Goal: Task Accomplishment & Management: Manage account settings

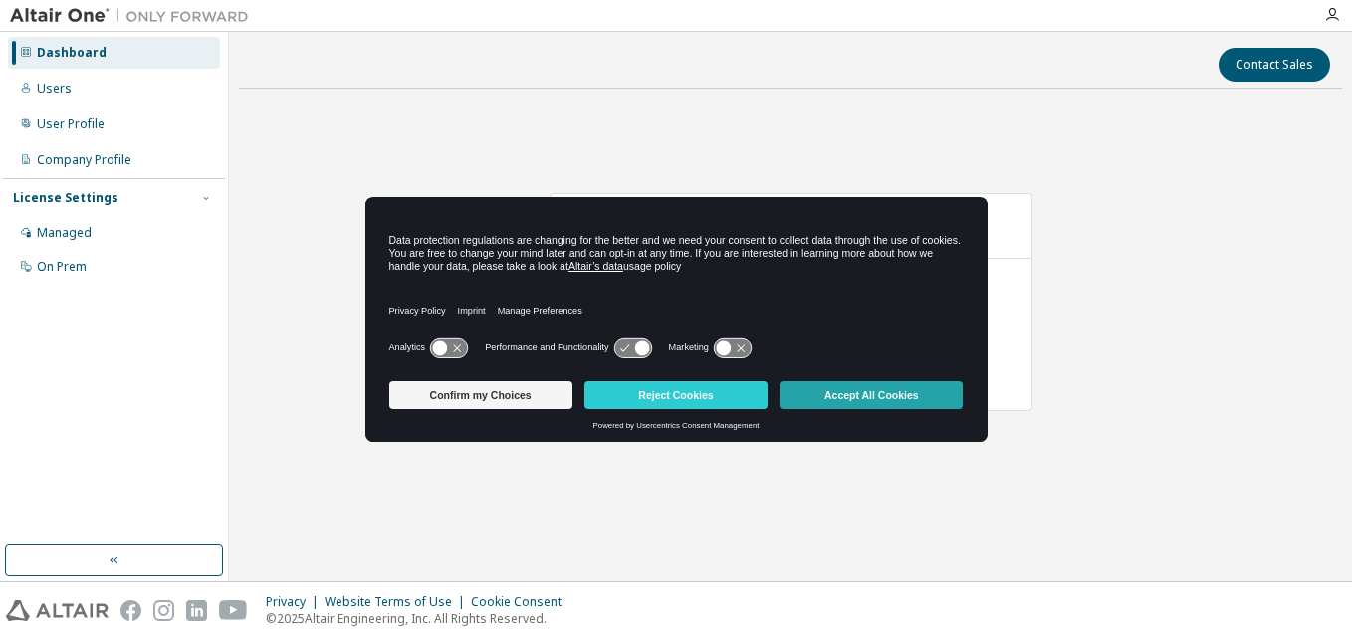
click at [914, 389] on button "Accept All Cookies" at bounding box center [870, 395] width 183 height 28
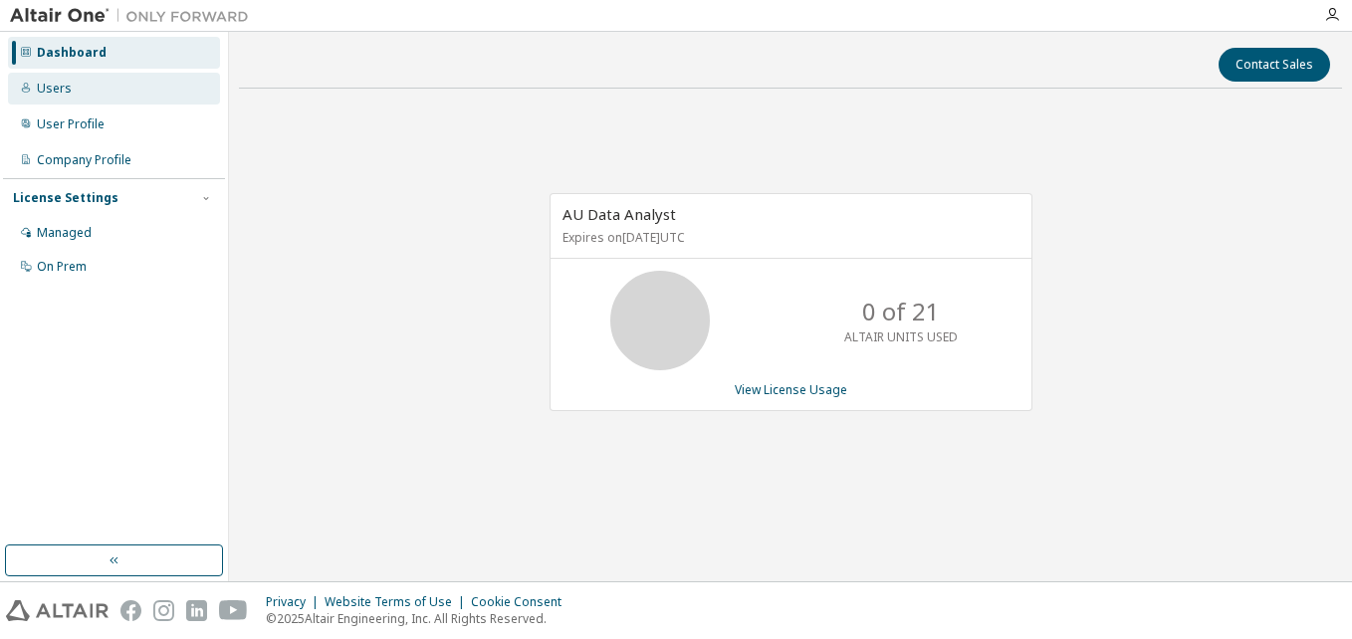
click at [46, 89] on div "Users" at bounding box center [54, 89] width 35 height 16
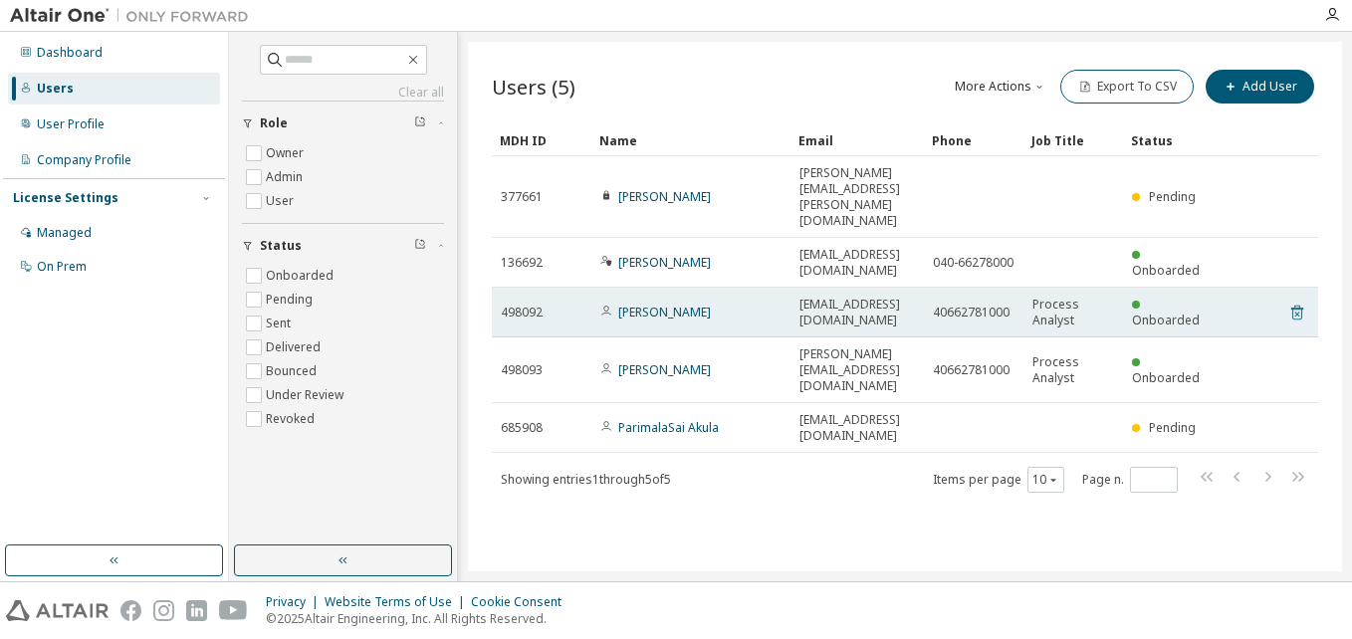
click at [1303, 301] on icon at bounding box center [1297, 313] width 18 height 24
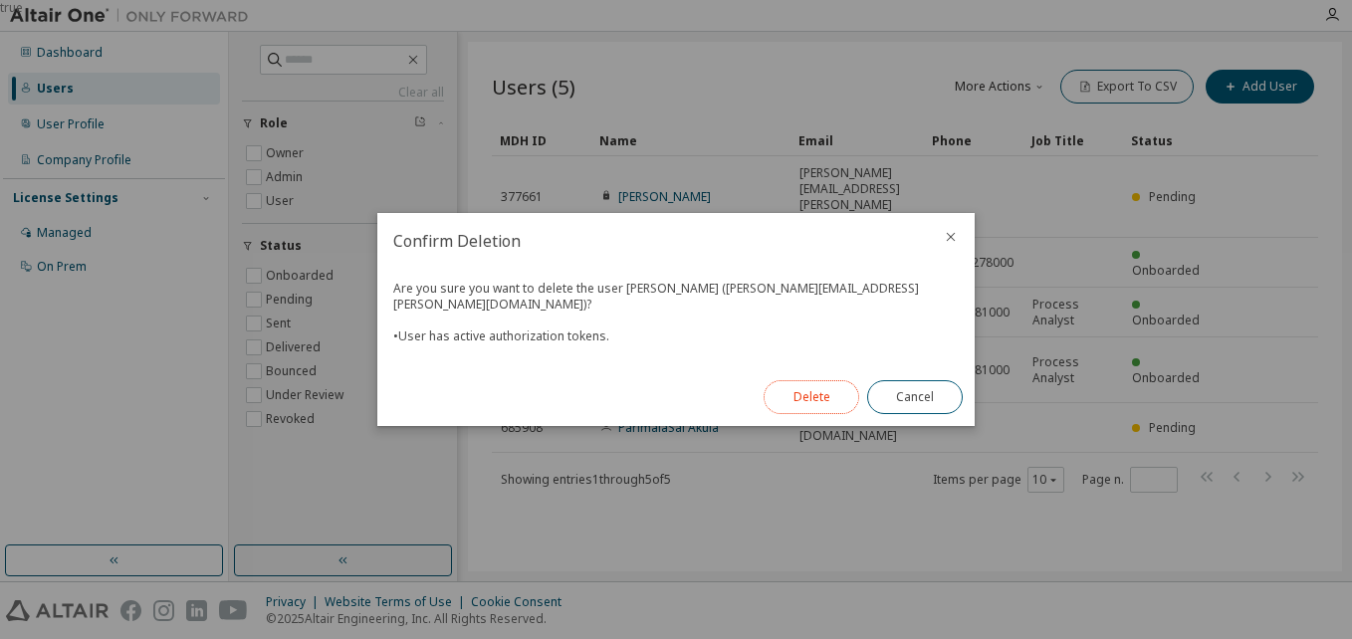
click at [801, 391] on button "Delete" at bounding box center [812, 397] width 96 height 34
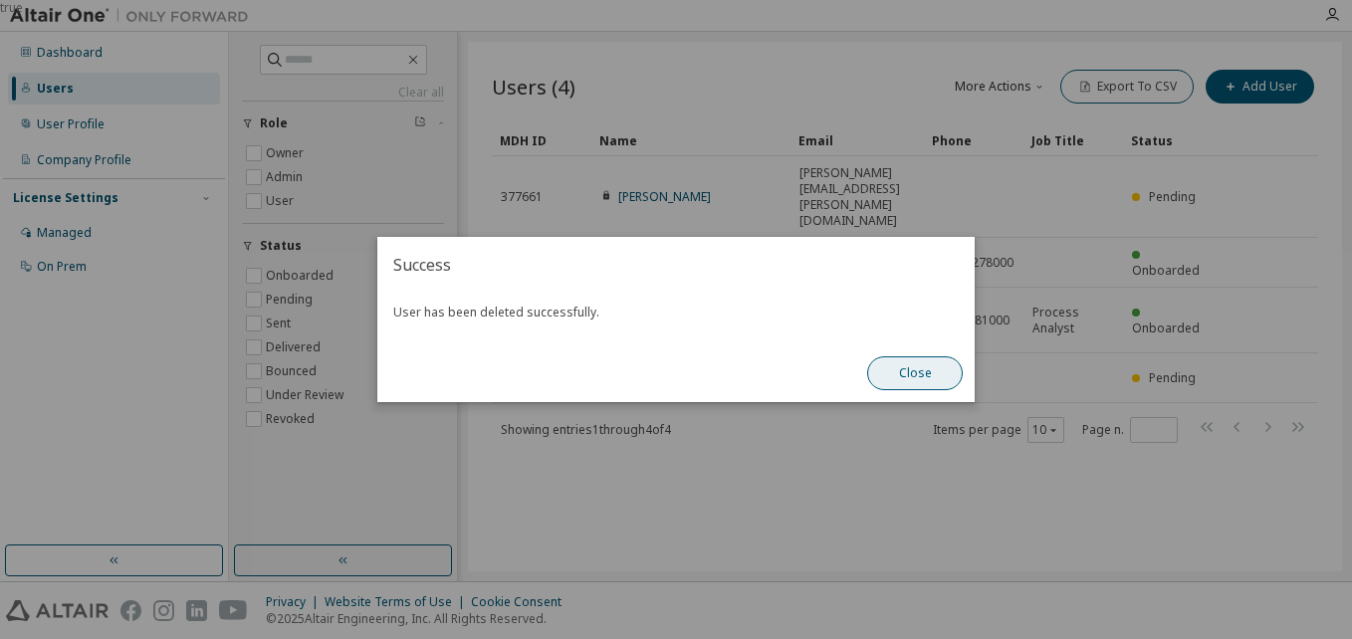
click at [911, 364] on button "Close" at bounding box center [915, 373] width 96 height 34
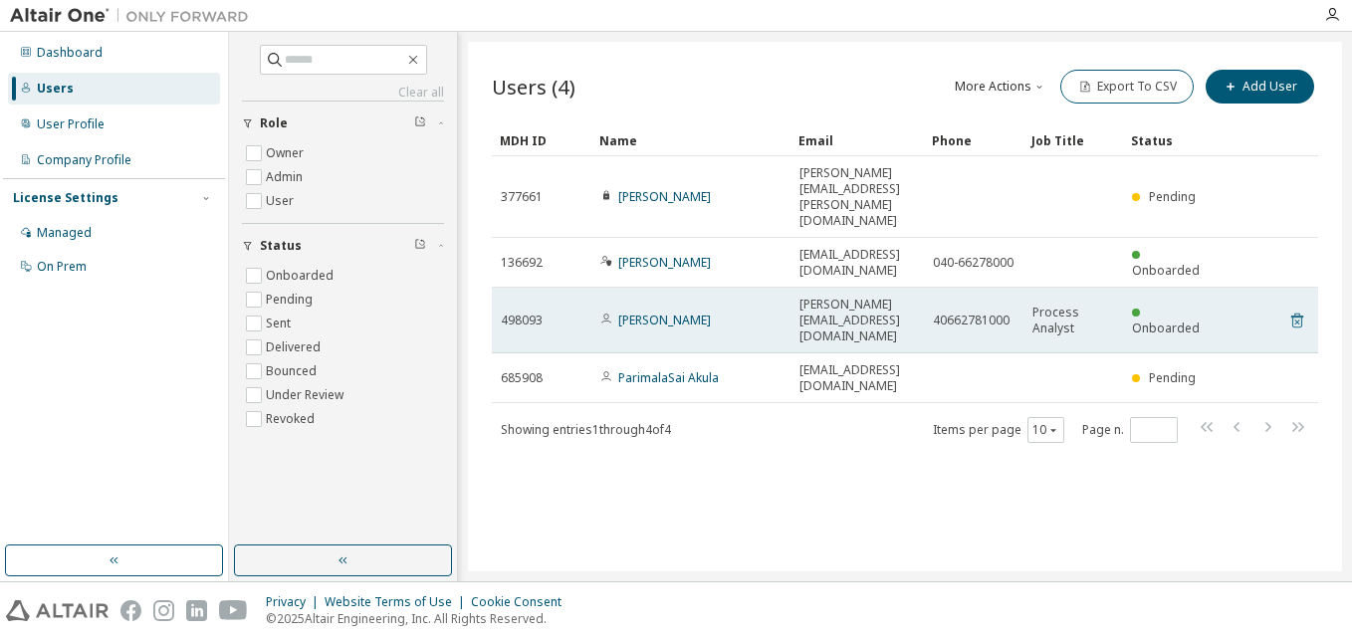
click at [1293, 314] on icon at bounding box center [1297, 321] width 12 height 15
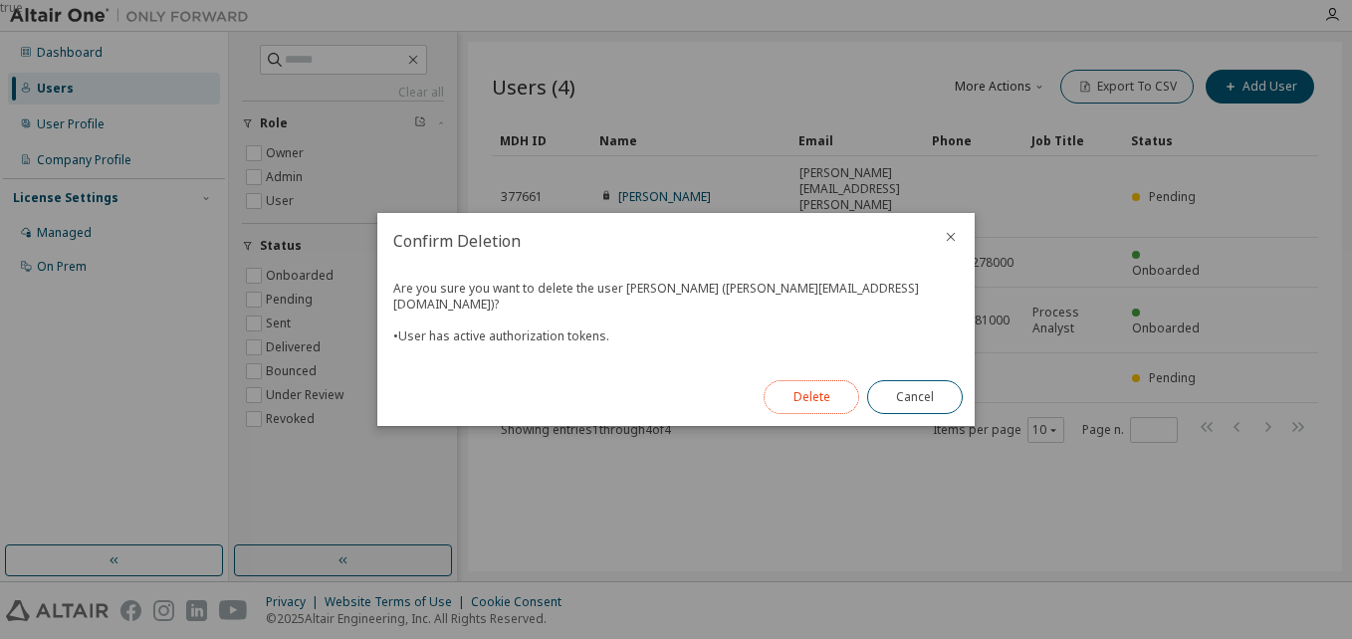
click at [805, 387] on button "Delete" at bounding box center [812, 397] width 96 height 34
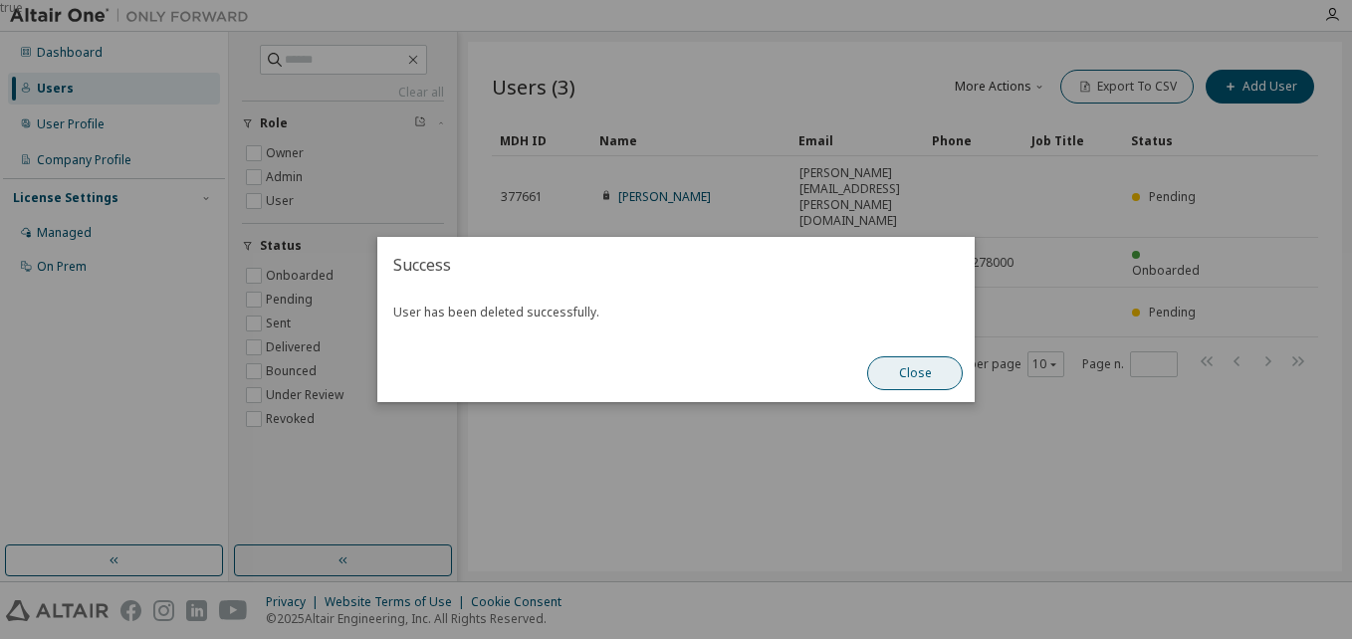
click at [918, 368] on button "Close" at bounding box center [915, 373] width 96 height 34
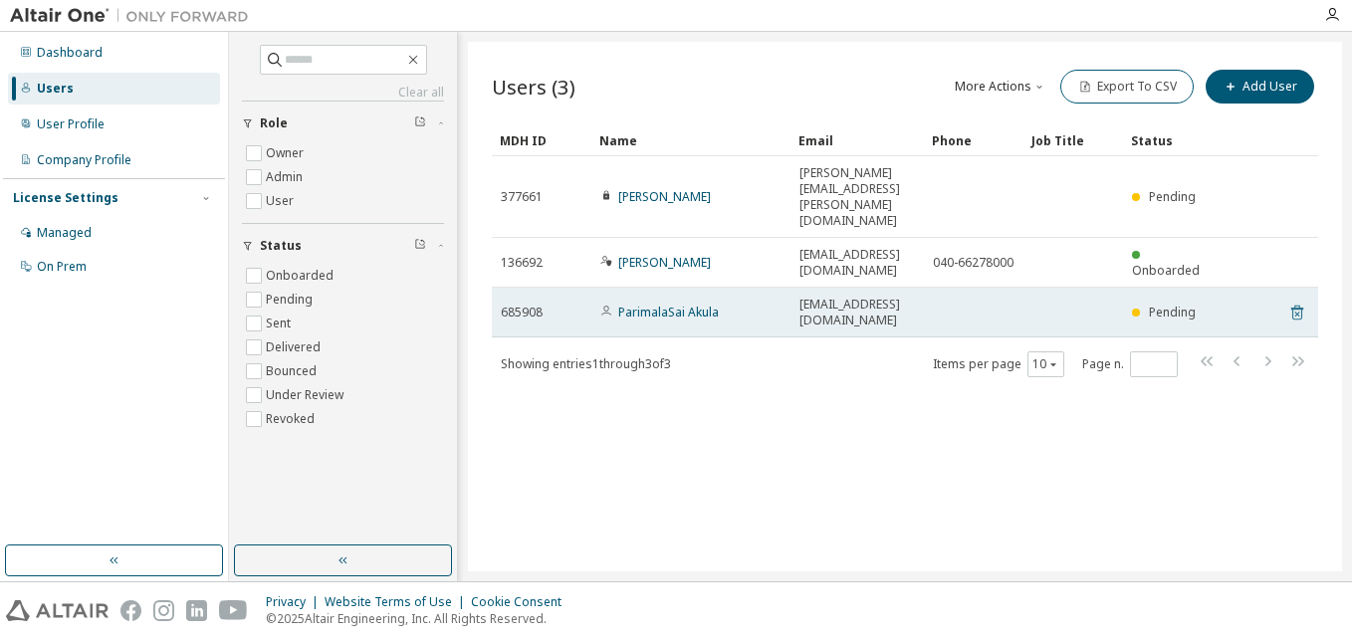
click at [1295, 306] on icon at bounding box center [1297, 313] width 12 height 15
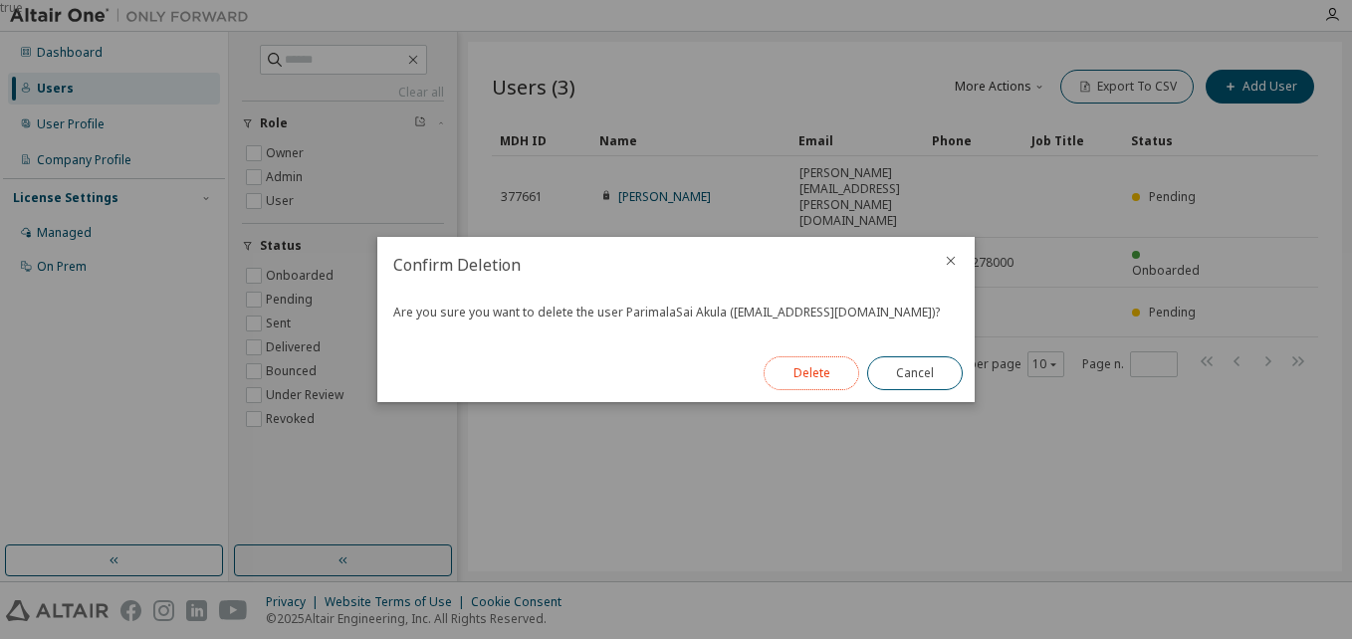
click at [786, 375] on button "Delete" at bounding box center [812, 373] width 96 height 34
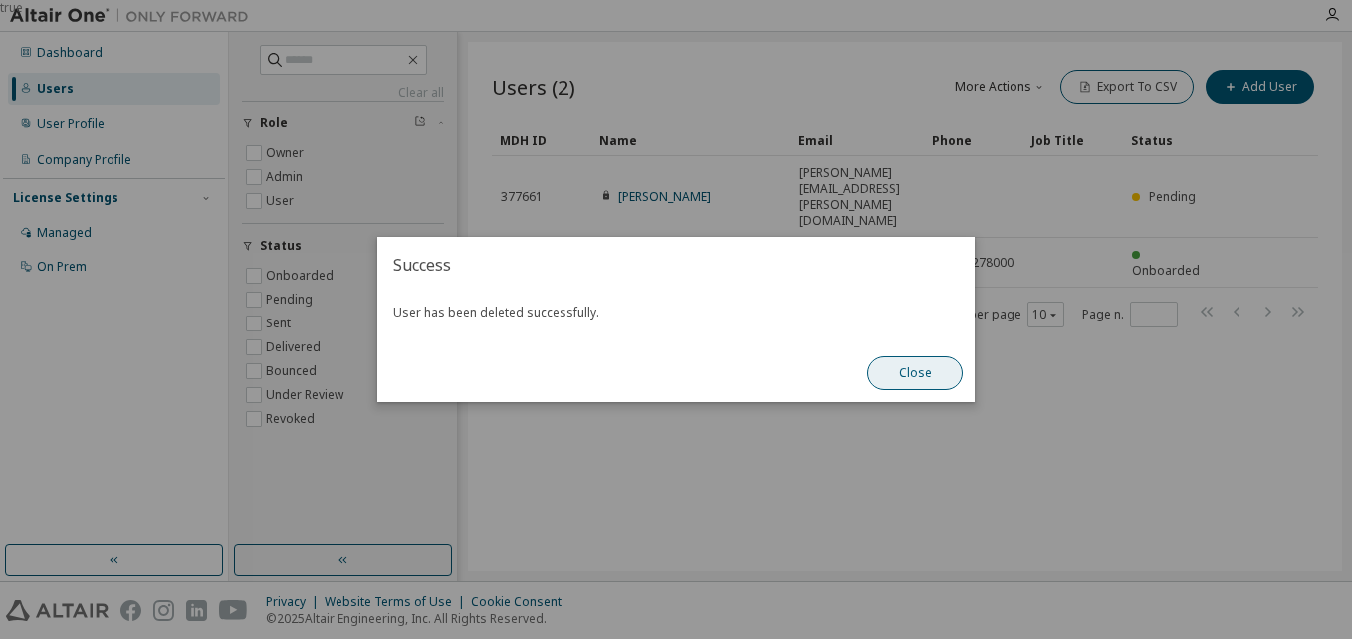
click at [886, 376] on button "Close" at bounding box center [915, 373] width 96 height 34
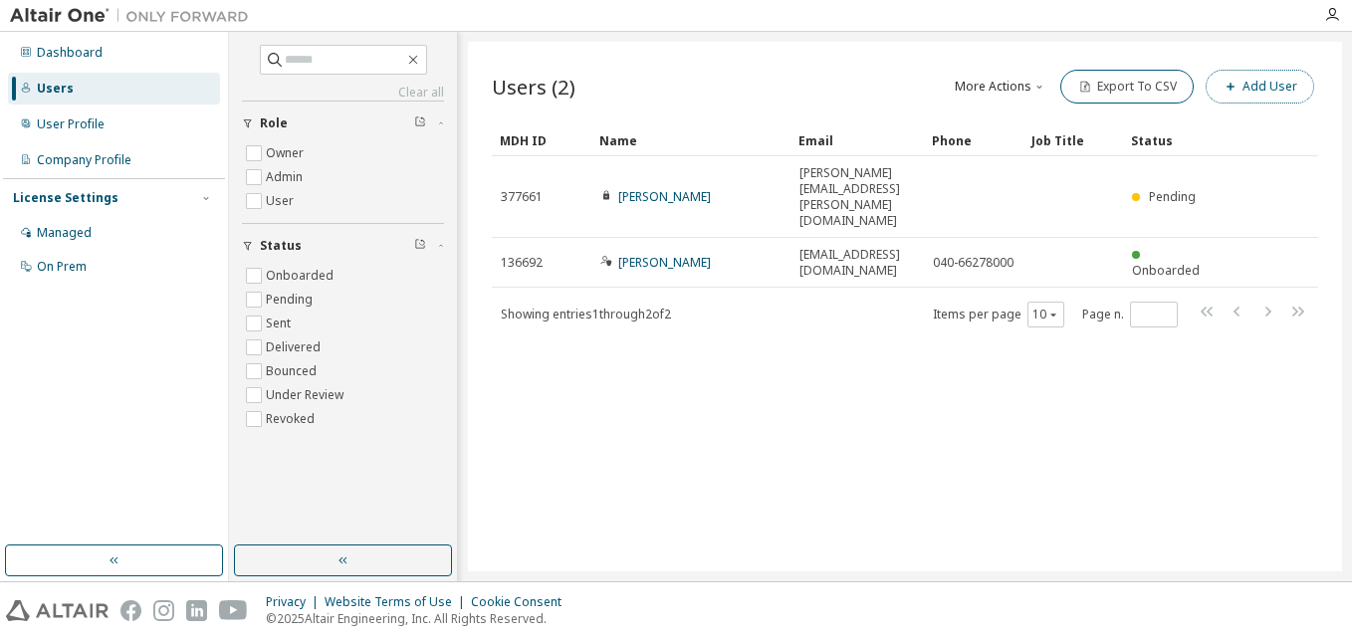
click at [1274, 86] on button "Add User" at bounding box center [1260, 87] width 109 height 34
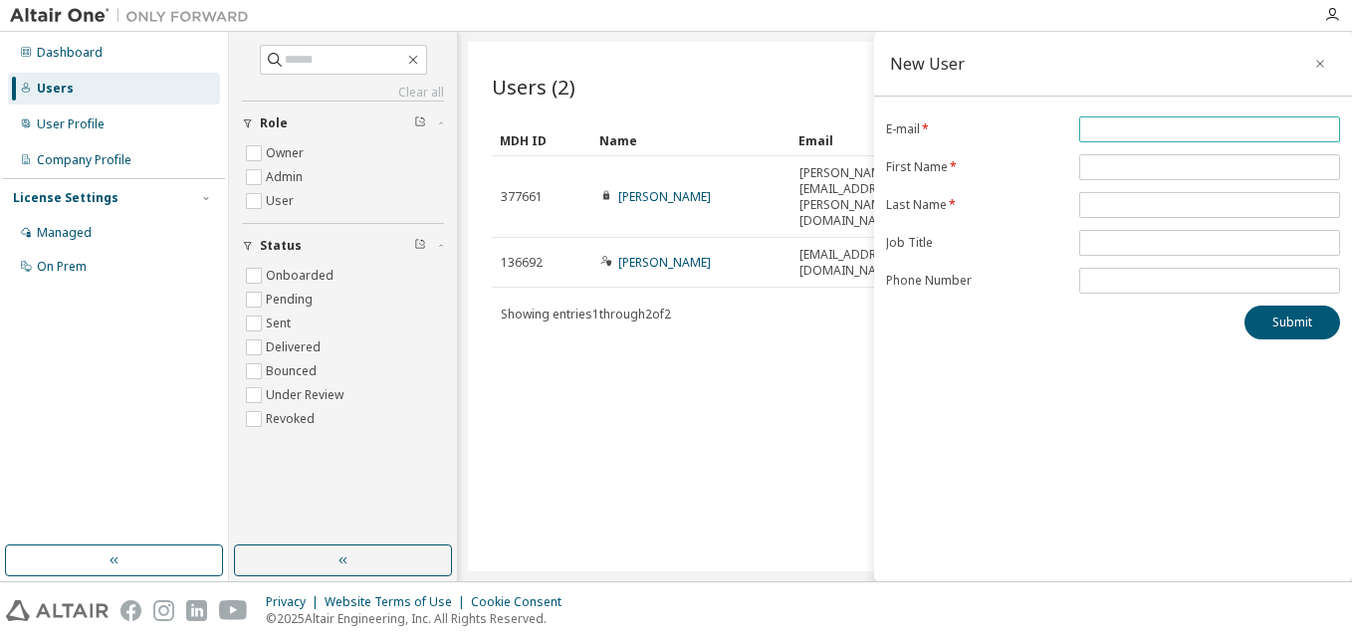
click at [1132, 128] on input "email" at bounding box center [1209, 129] width 251 height 16
paste input "**********"
type input "**********"
click at [1105, 128] on input "**********" at bounding box center [1209, 129] width 251 height 16
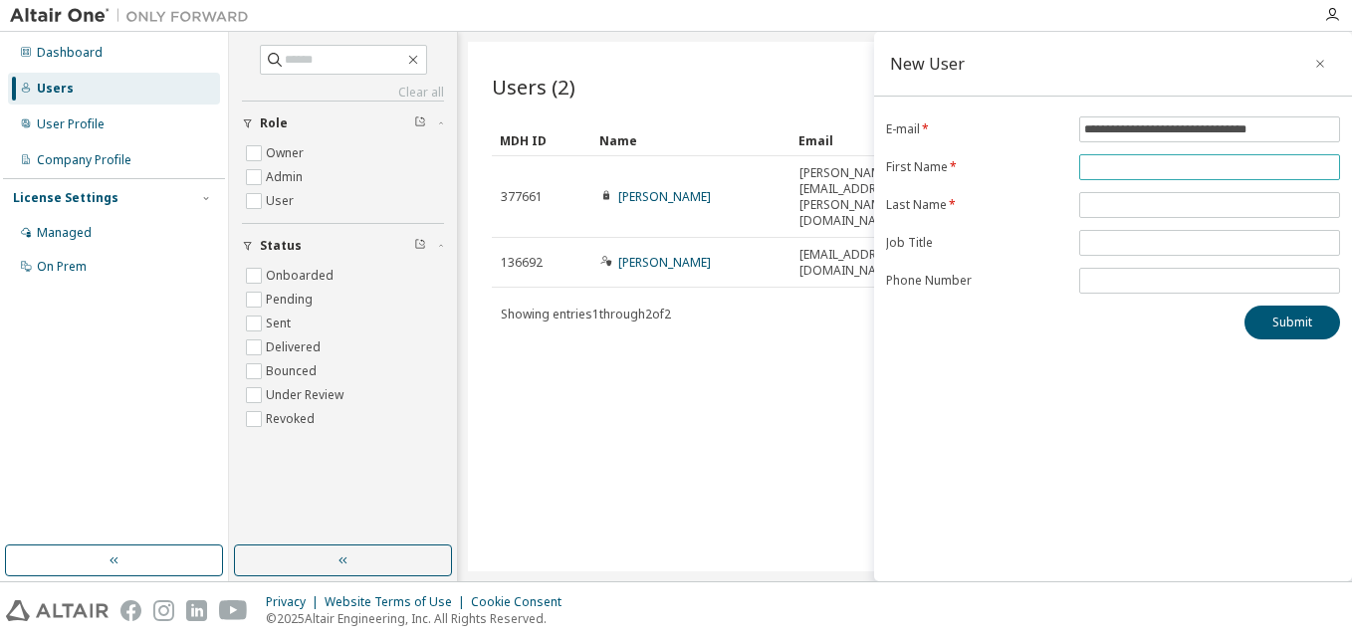
click at [1109, 167] on input "text" at bounding box center [1209, 167] width 251 height 16
paste input "*****"
type input "*****"
click at [1144, 129] on input "**********" at bounding box center [1209, 129] width 251 height 16
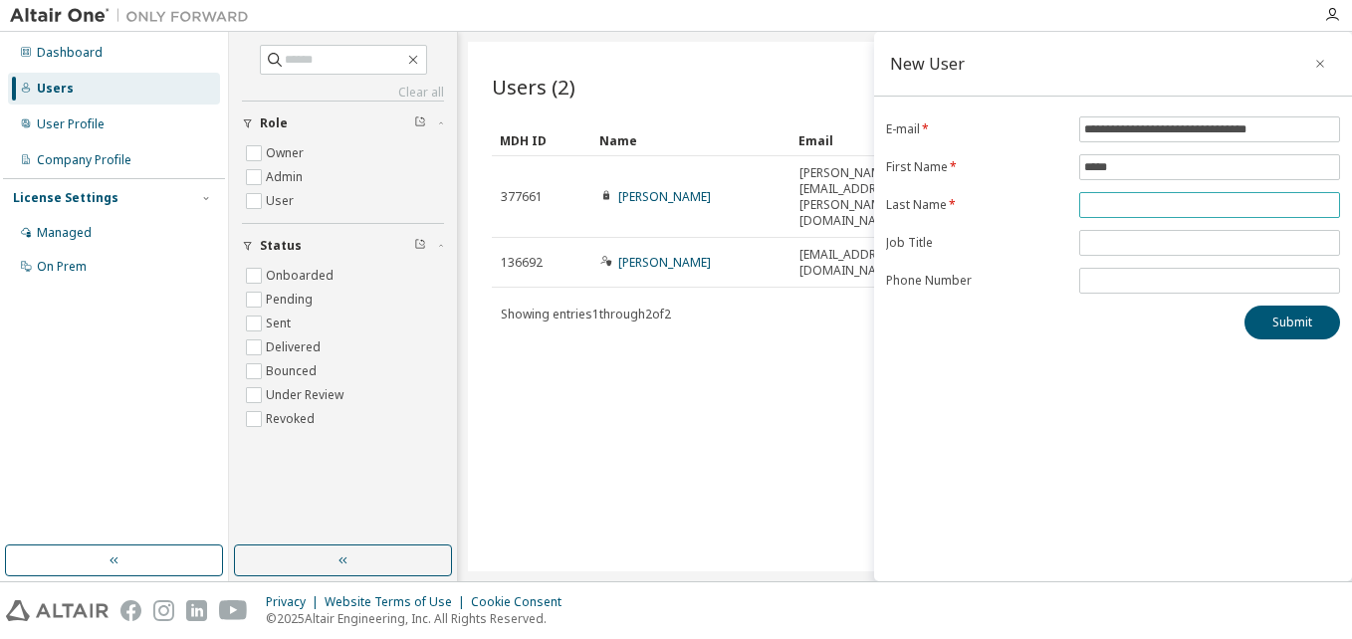
click at [1143, 199] on input "text" at bounding box center [1209, 205] width 251 height 16
paste input "**********"
type input "**********"
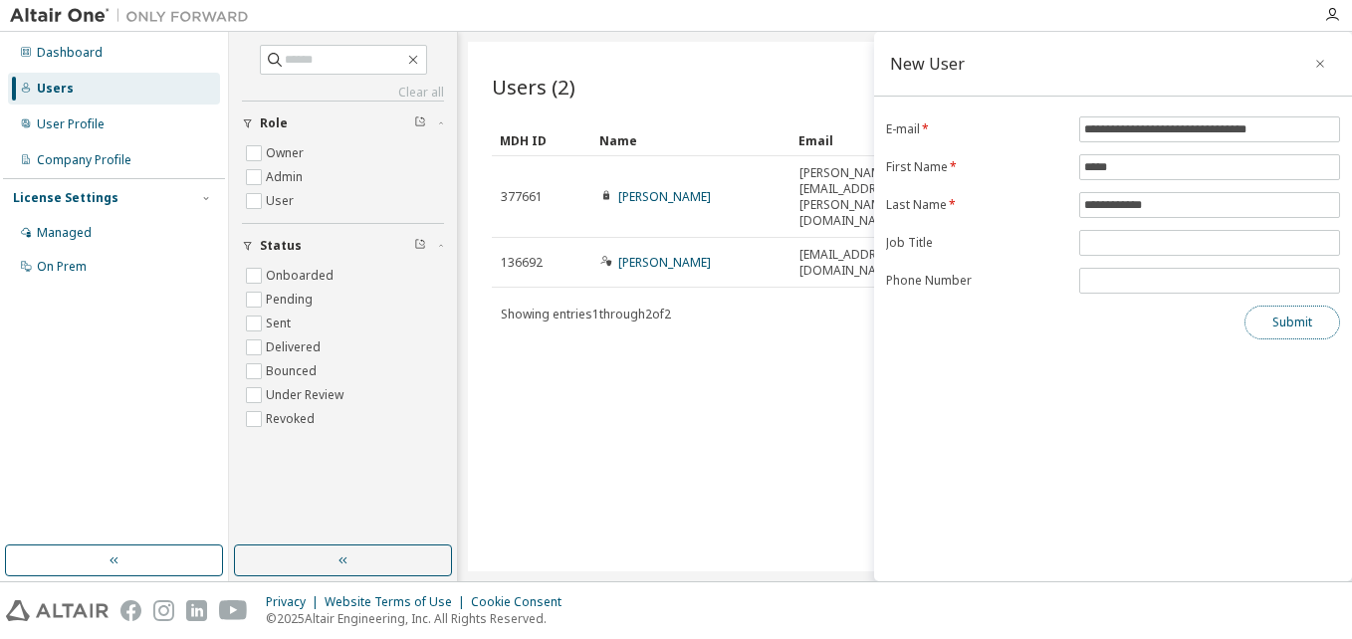
click at [1288, 315] on button "Submit" at bounding box center [1292, 323] width 96 height 34
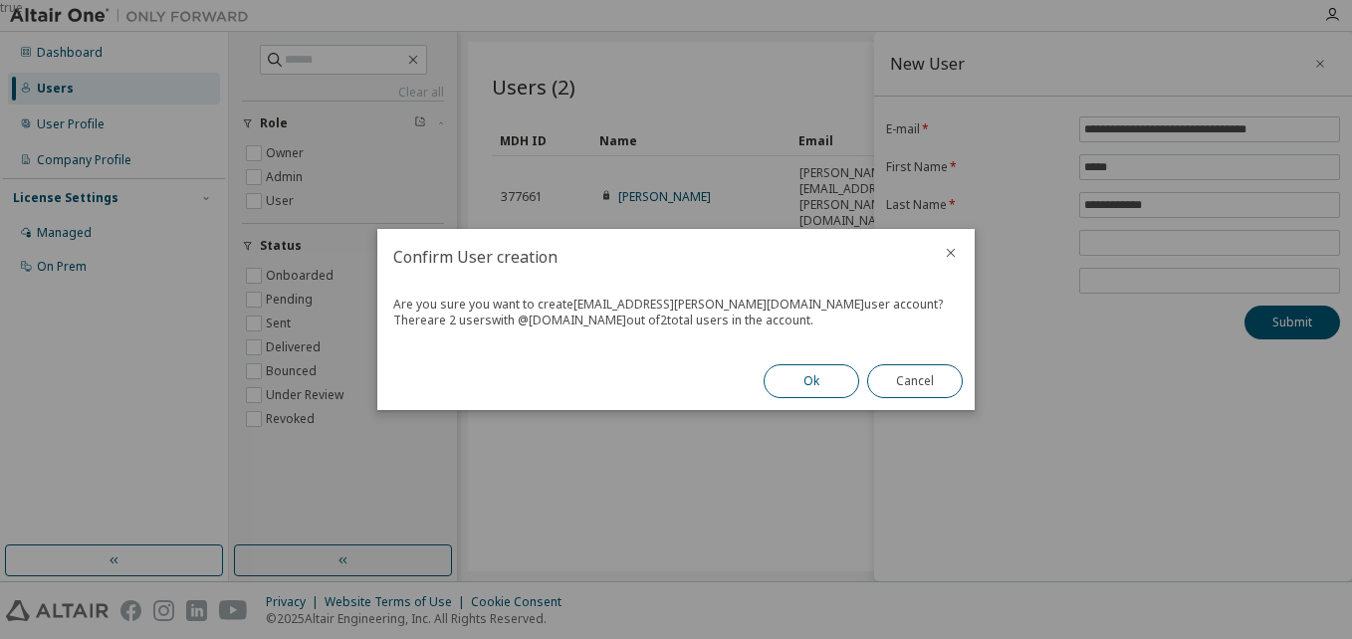
click at [792, 374] on button "Ok" at bounding box center [812, 381] width 96 height 34
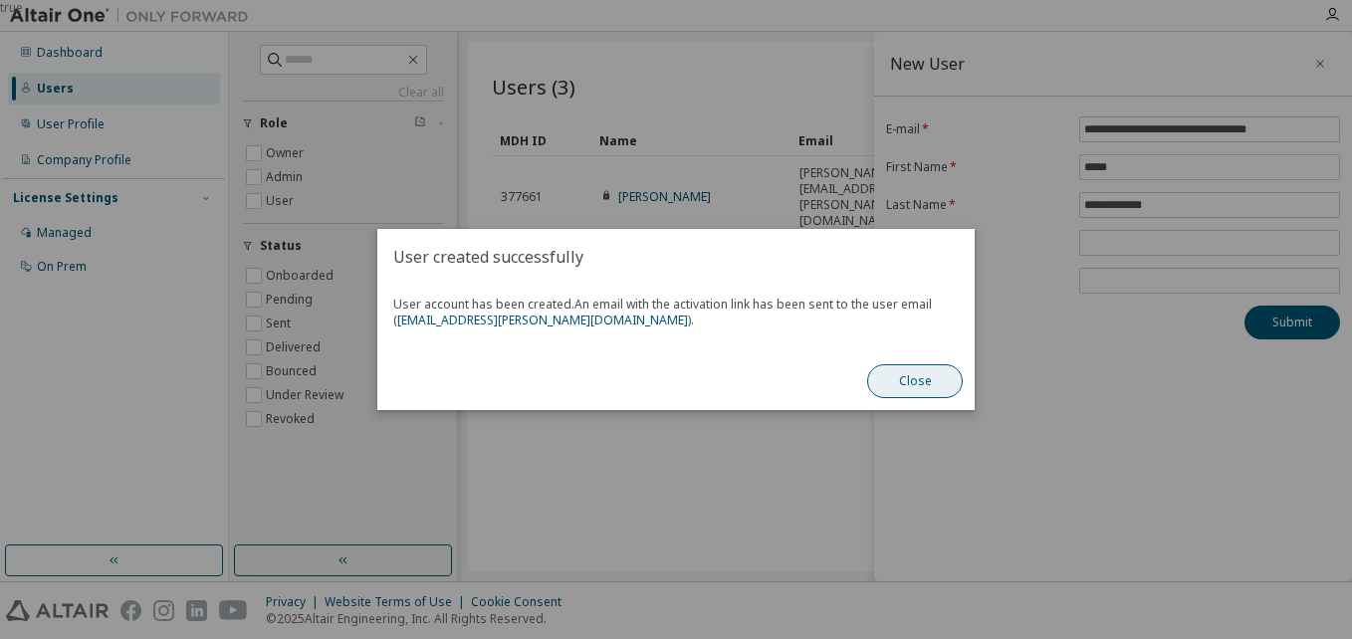
click at [897, 381] on button "Close" at bounding box center [915, 381] width 96 height 34
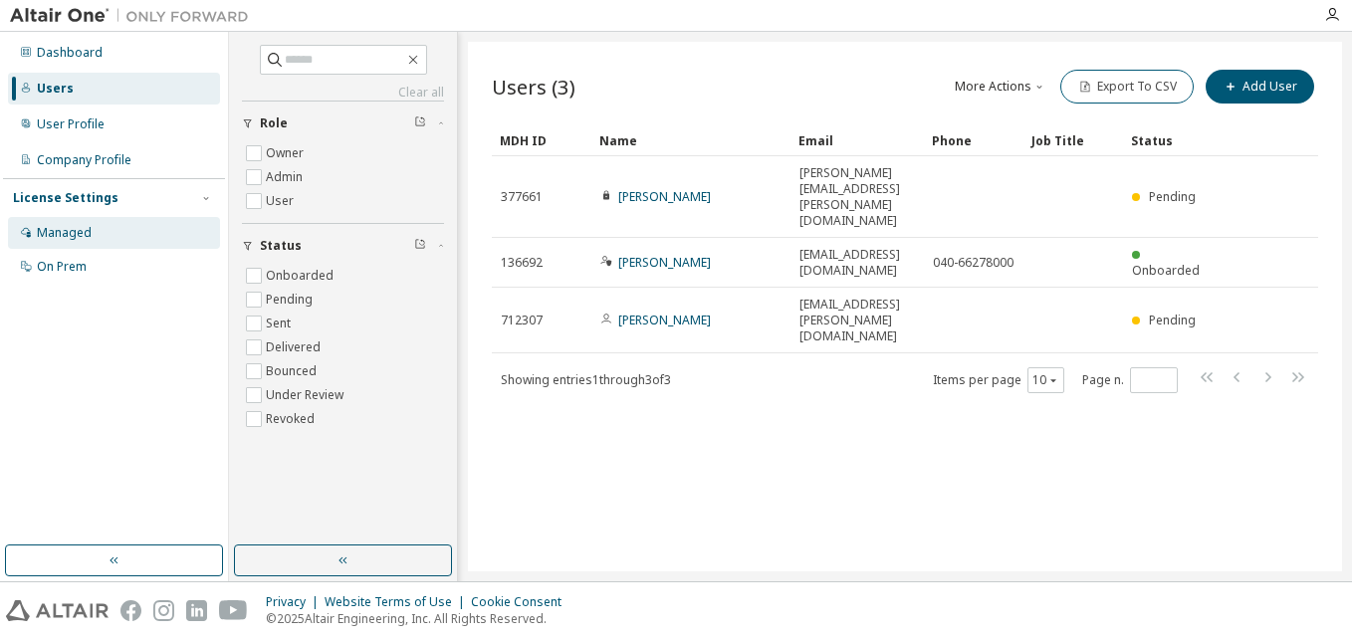
click at [69, 220] on div "Managed" at bounding box center [114, 233] width 212 height 32
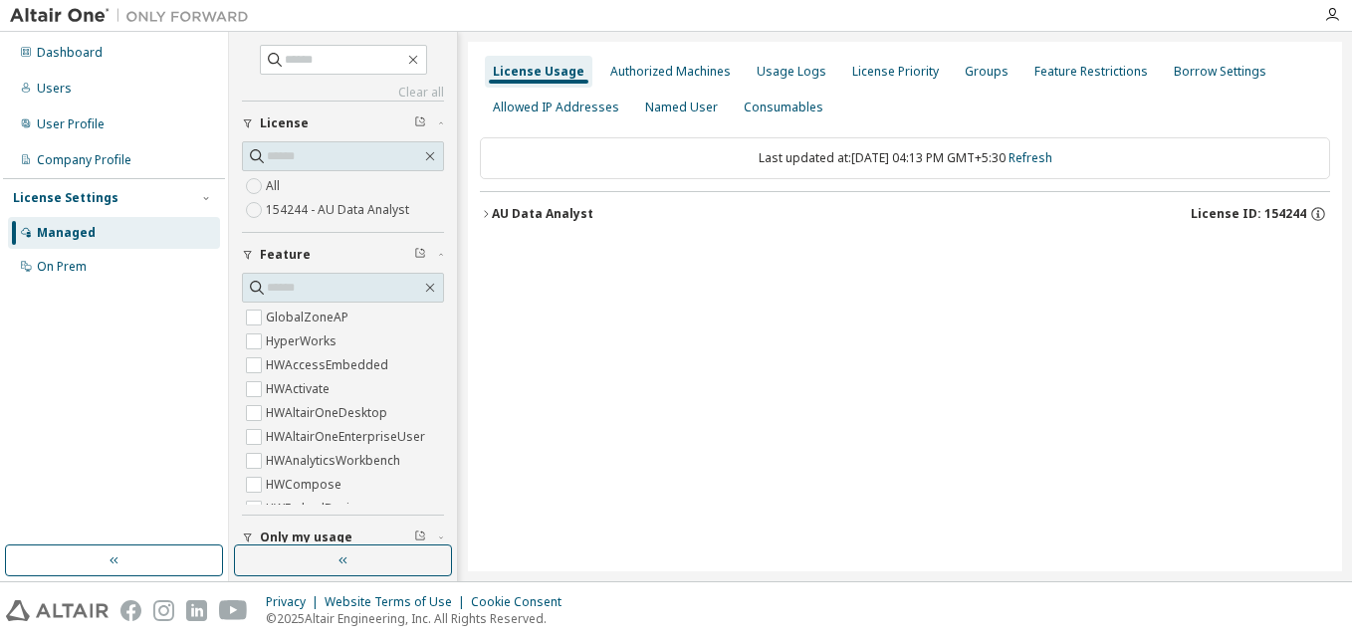
click at [491, 215] on icon "button" at bounding box center [486, 214] width 12 height 12
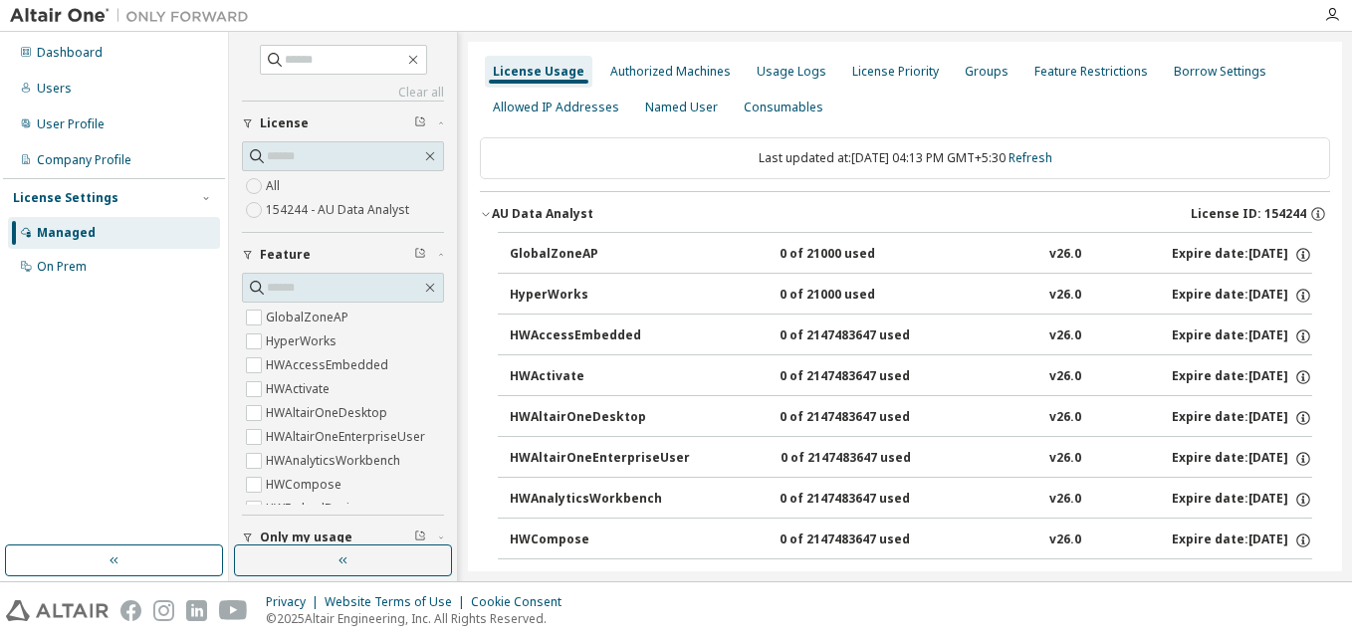
click at [491, 216] on icon "button" at bounding box center [486, 214] width 12 height 12
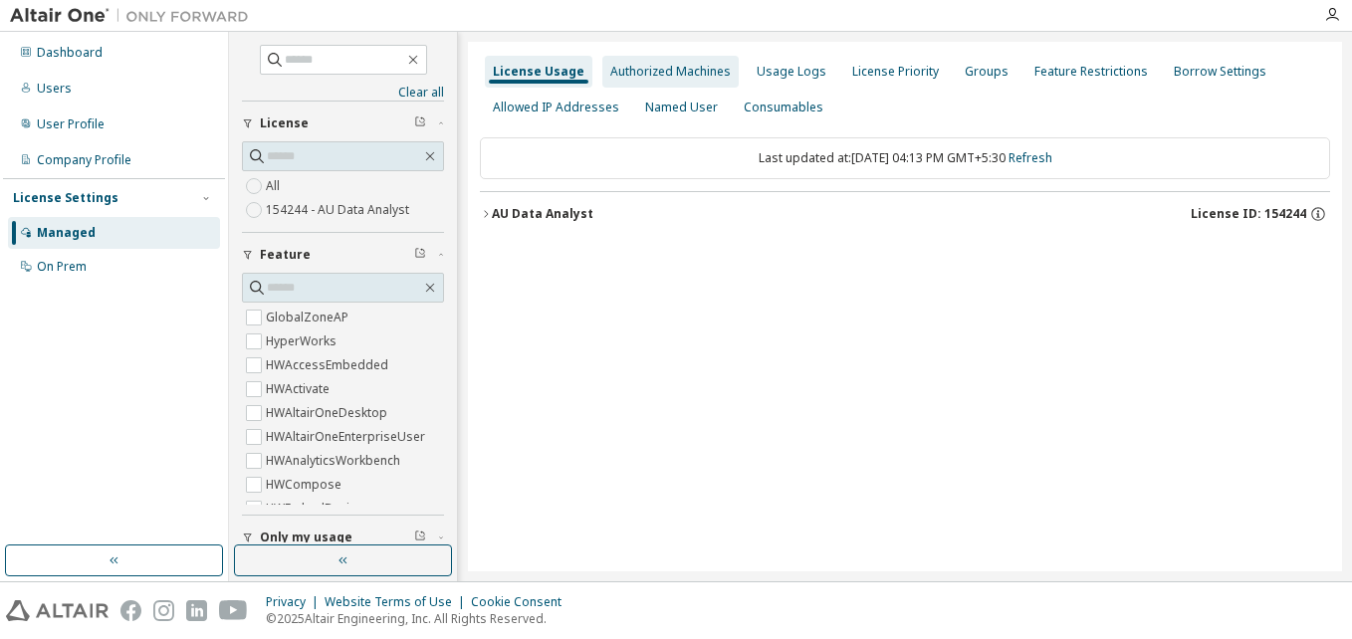
click at [679, 65] on div "Authorized Machines" at bounding box center [670, 72] width 120 height 16
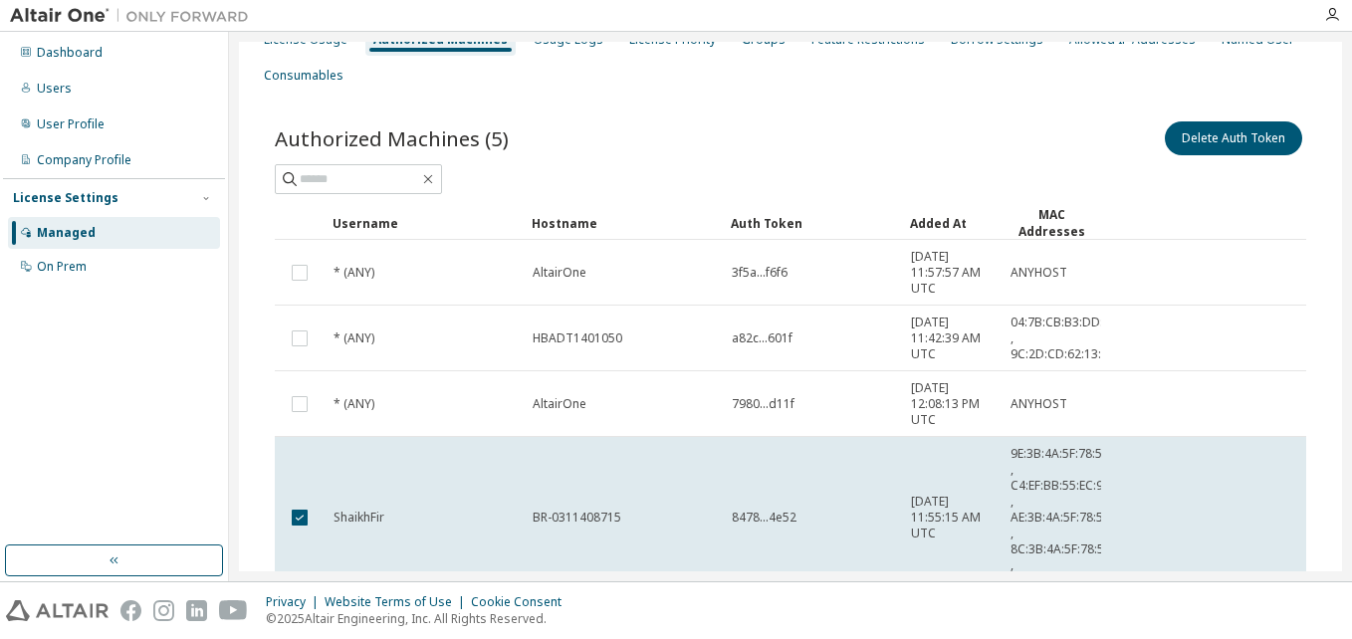
scroll to position [30, 0]
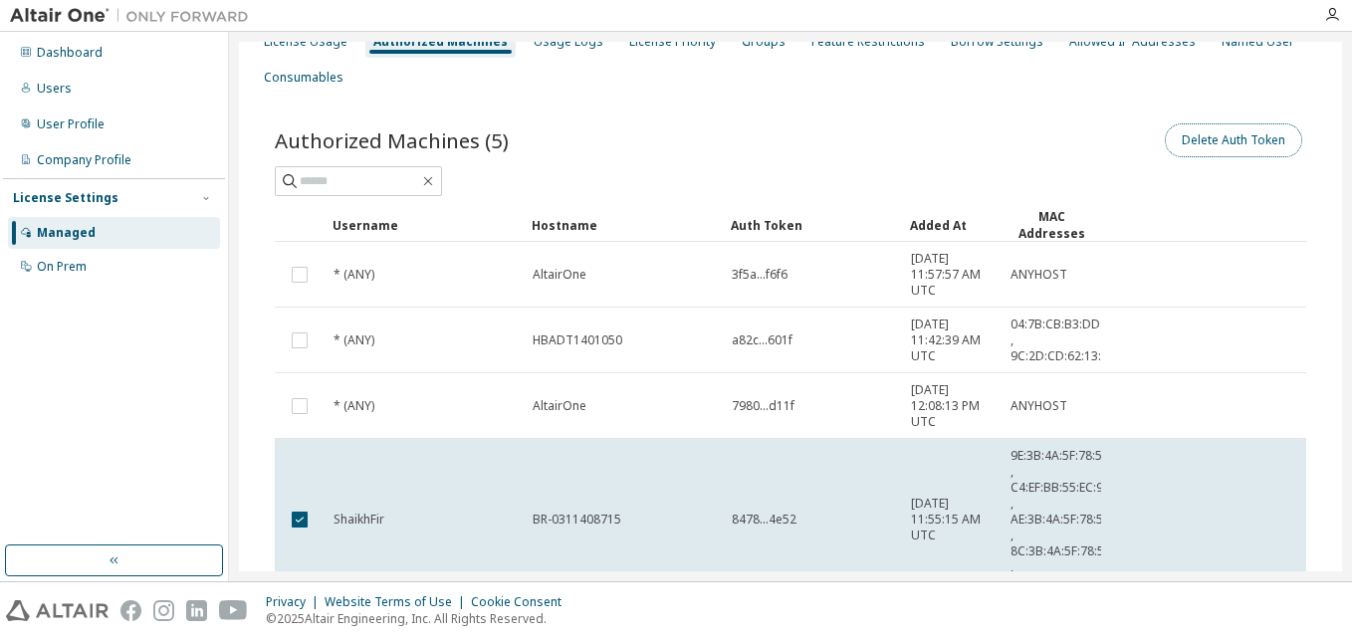
click at [1219, 140] on button "Delete Auth Token" at bounding box center [1233, 140] width 137 height 34
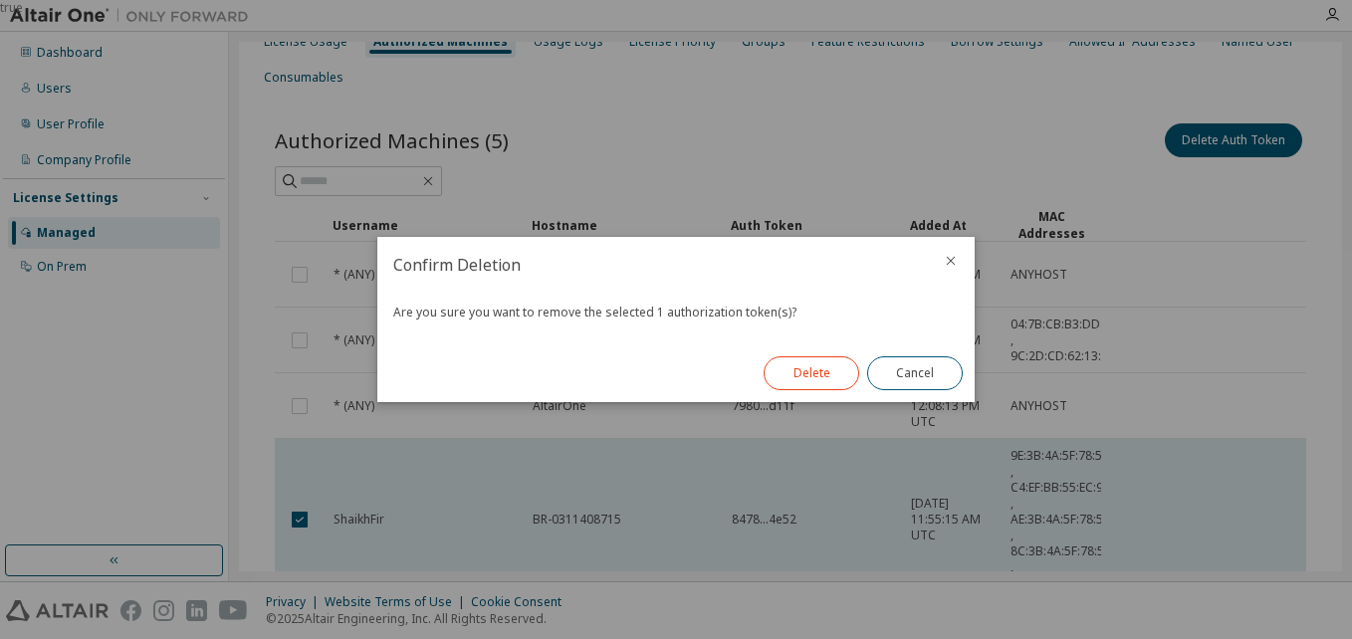
click at [799, 373] on button "Delete" at bounding box center [812, 373] width 96 height 34
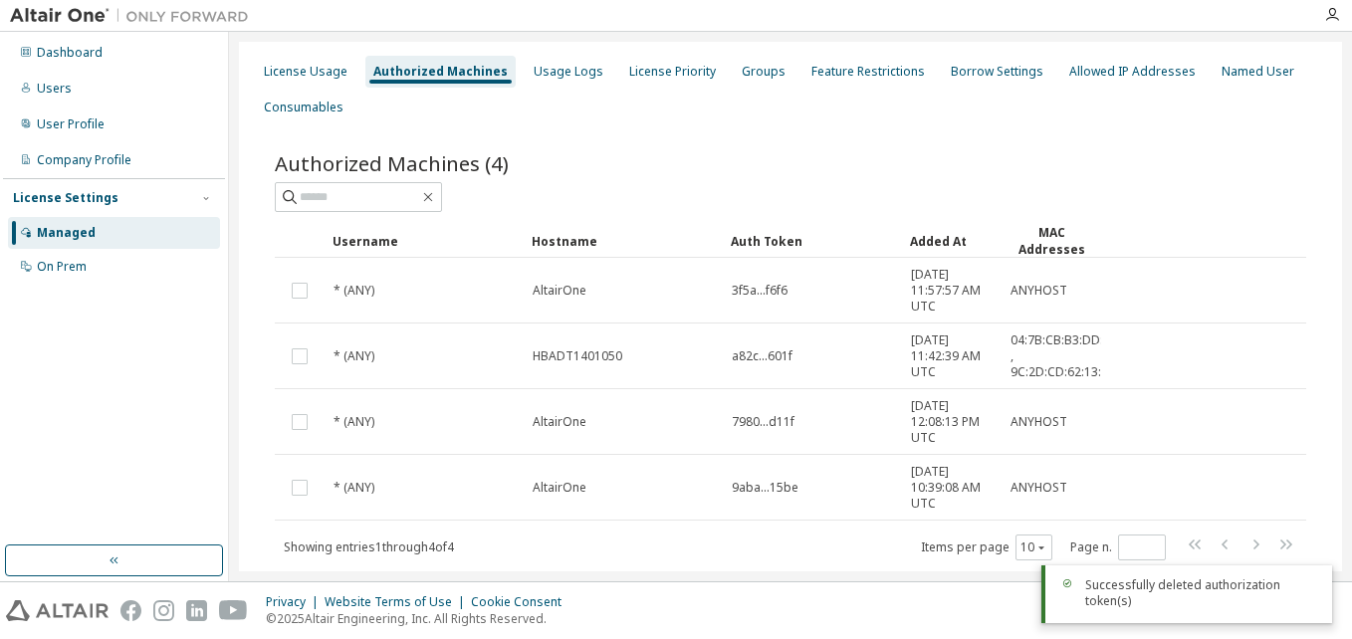
scroll to position [54, 0]
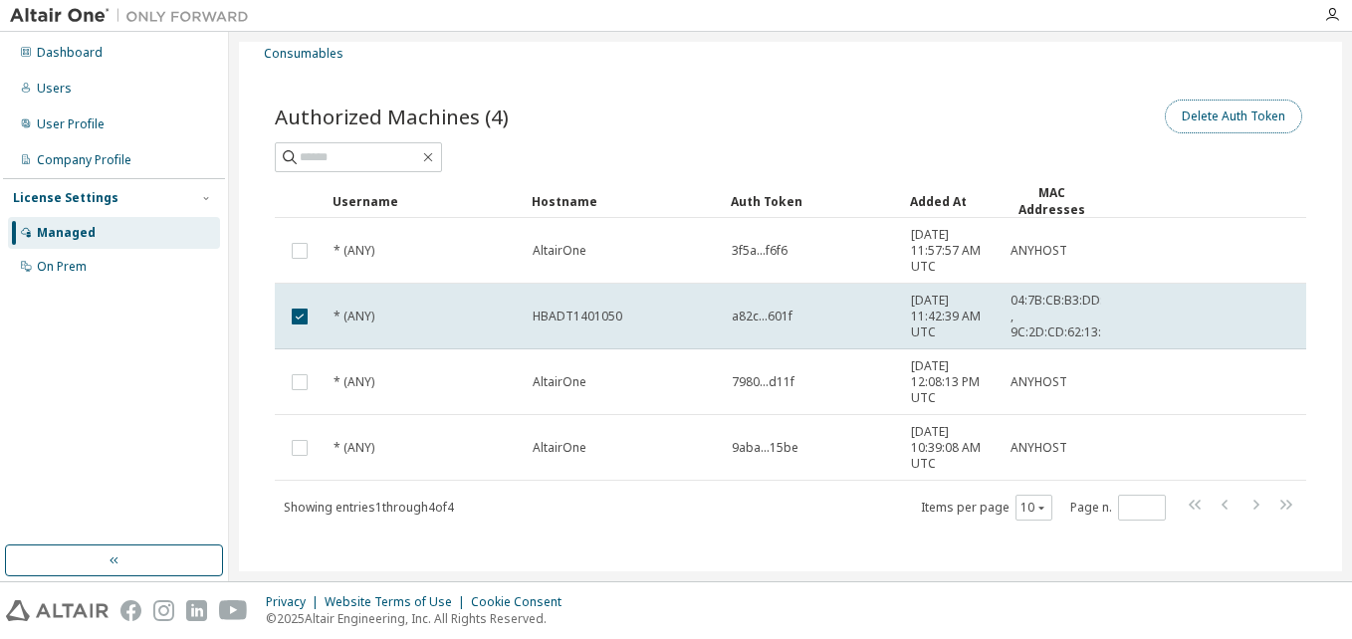
click at [1214, 128] on button "Delete Auth Token" at bounding box center [1233, 117] width 137 height 34
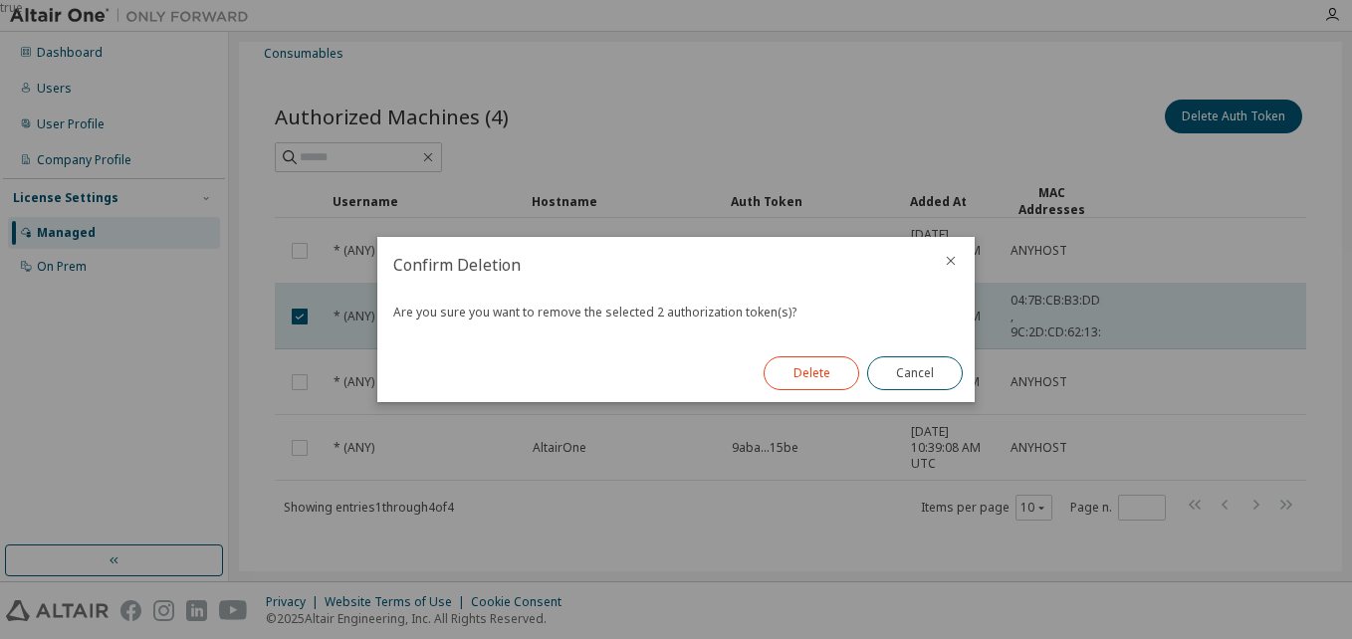
click at [825, 373] on button "Delete" at bounding box center [812, 373] width 96 height 34
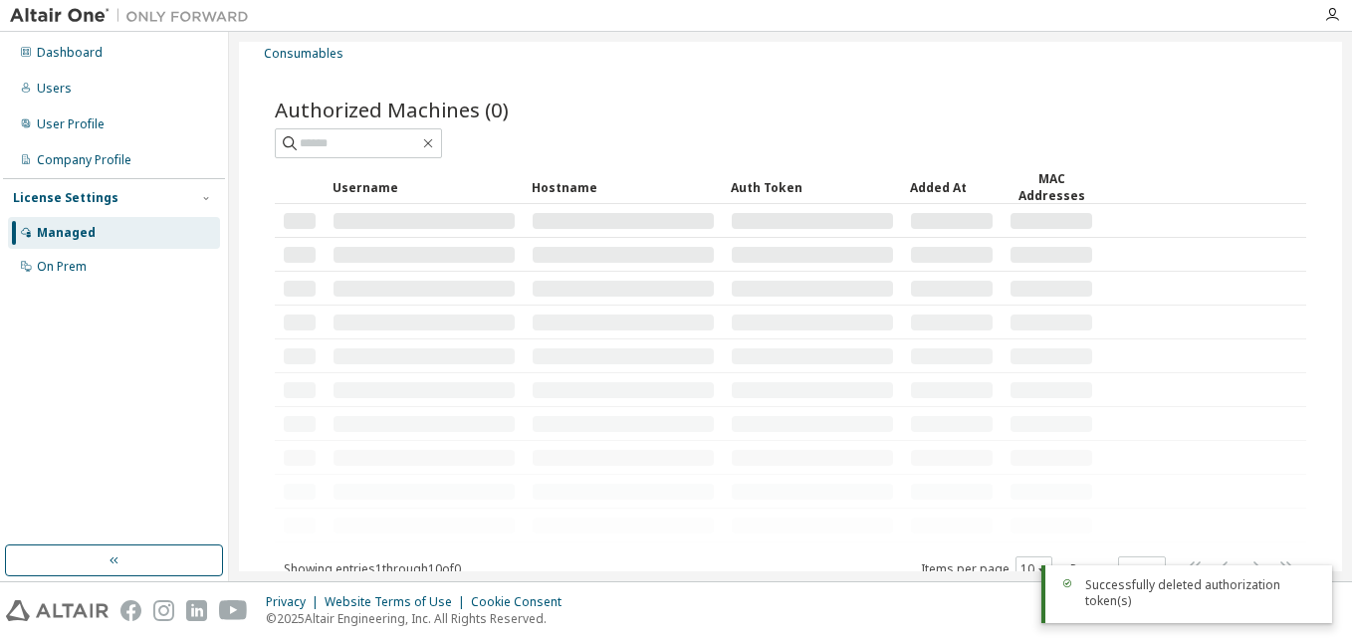
scroll to position [0, 0]
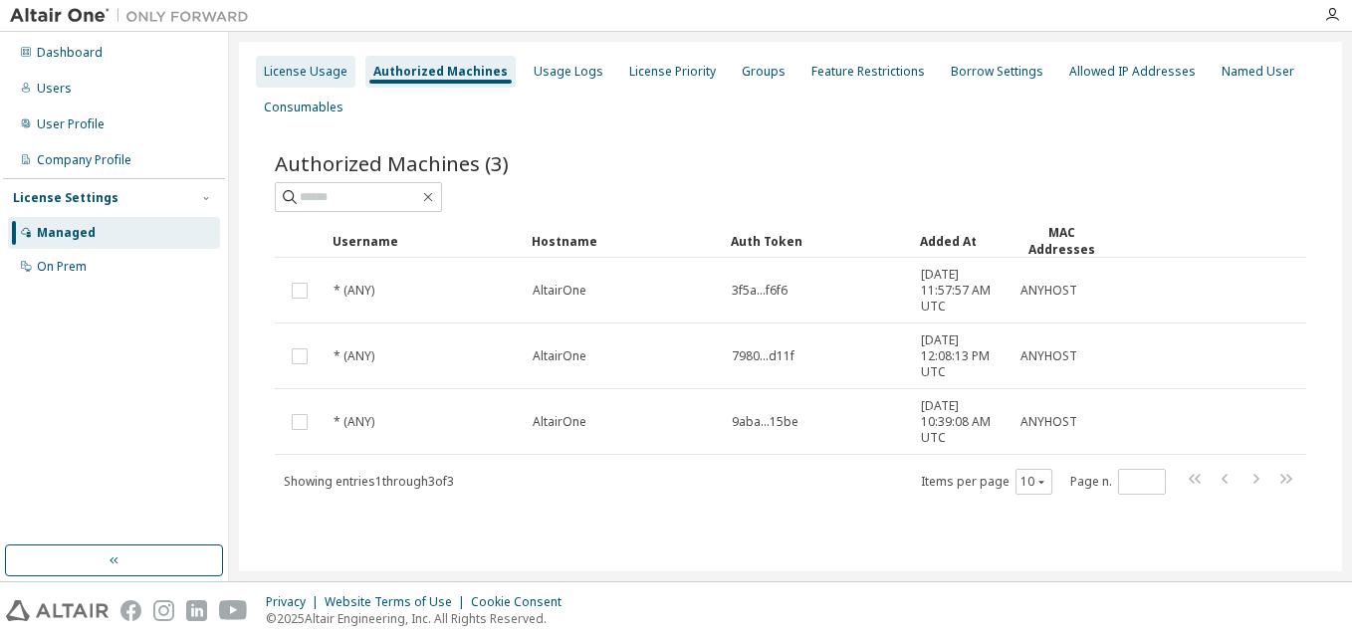
click at [329, 71] on div "License Usage" at bounding box center [306, 72] width 84 height 16
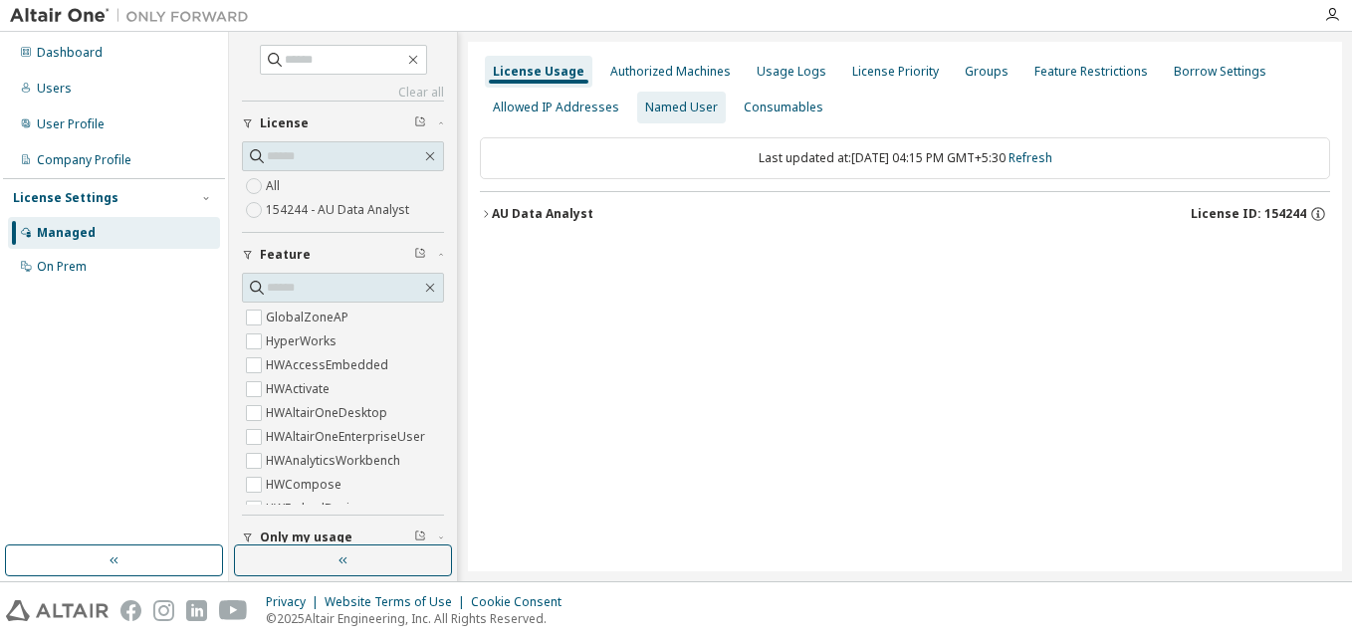
click at [659, 106] on div "Named User" at bounding box center [681, 108] width 73 height 16
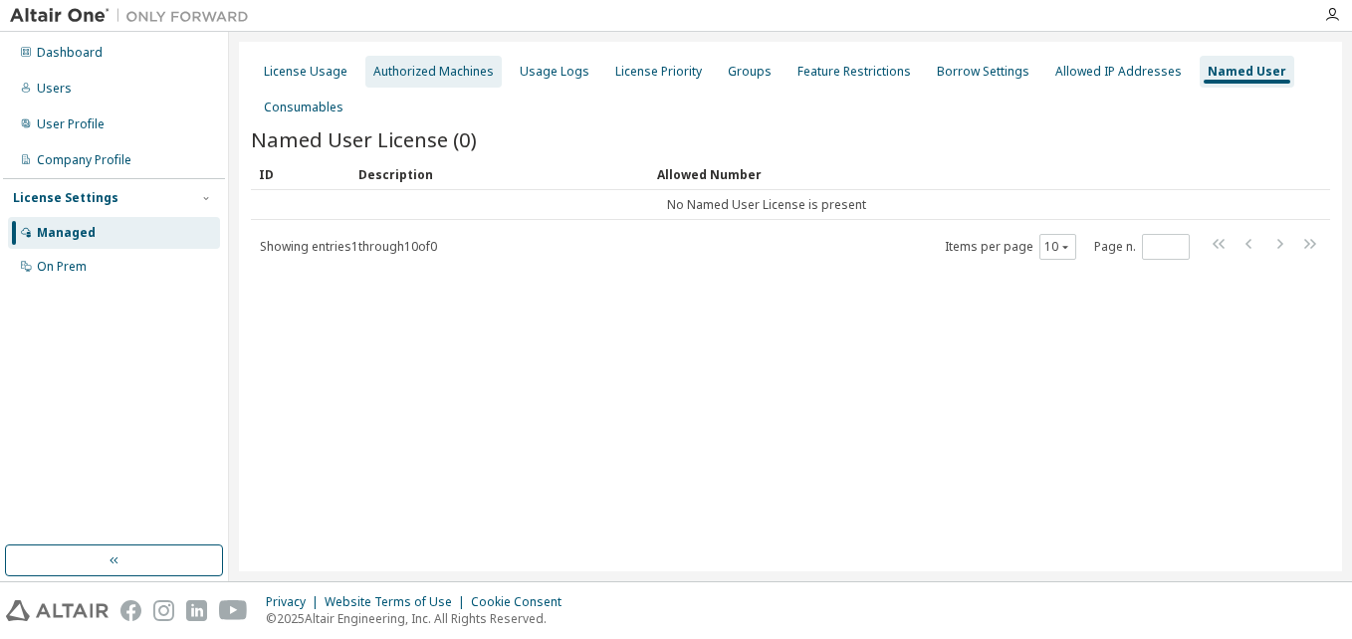
click at [468, 78] on div "Authorized Machines" at bounding box center [433, 72] width 120 height 16
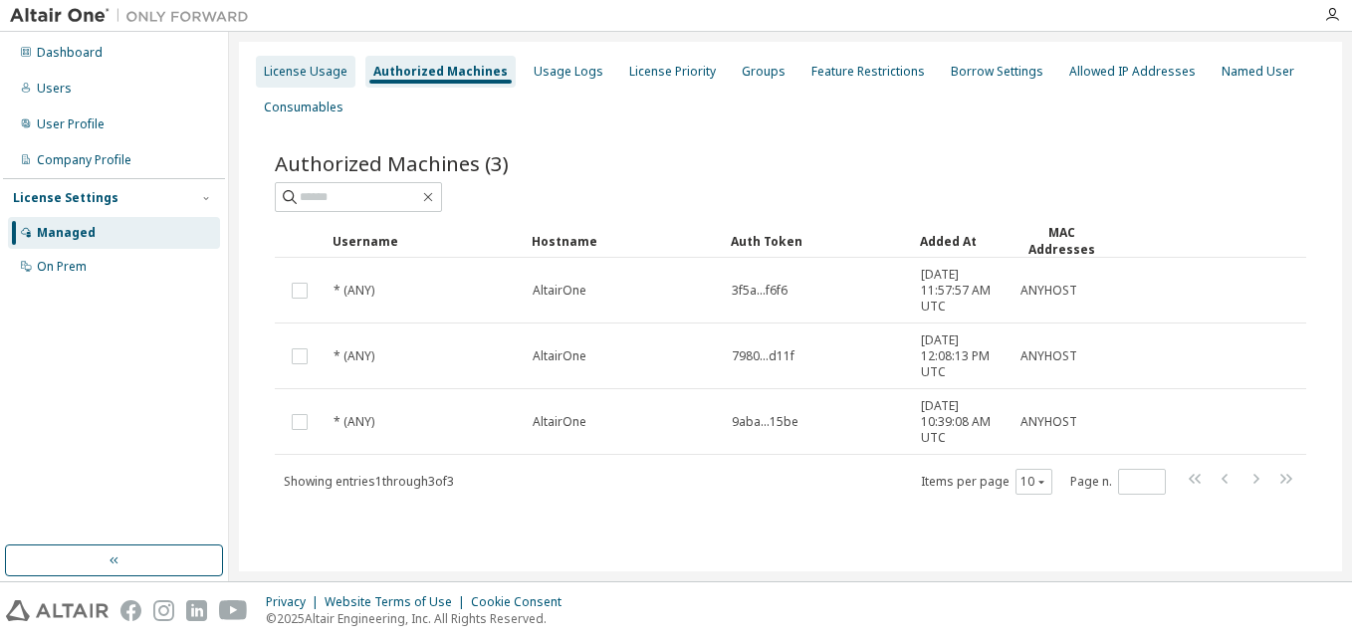
click at [301, 75] on div "License Usage" at bounding box center [306, 72] width 84 height 16
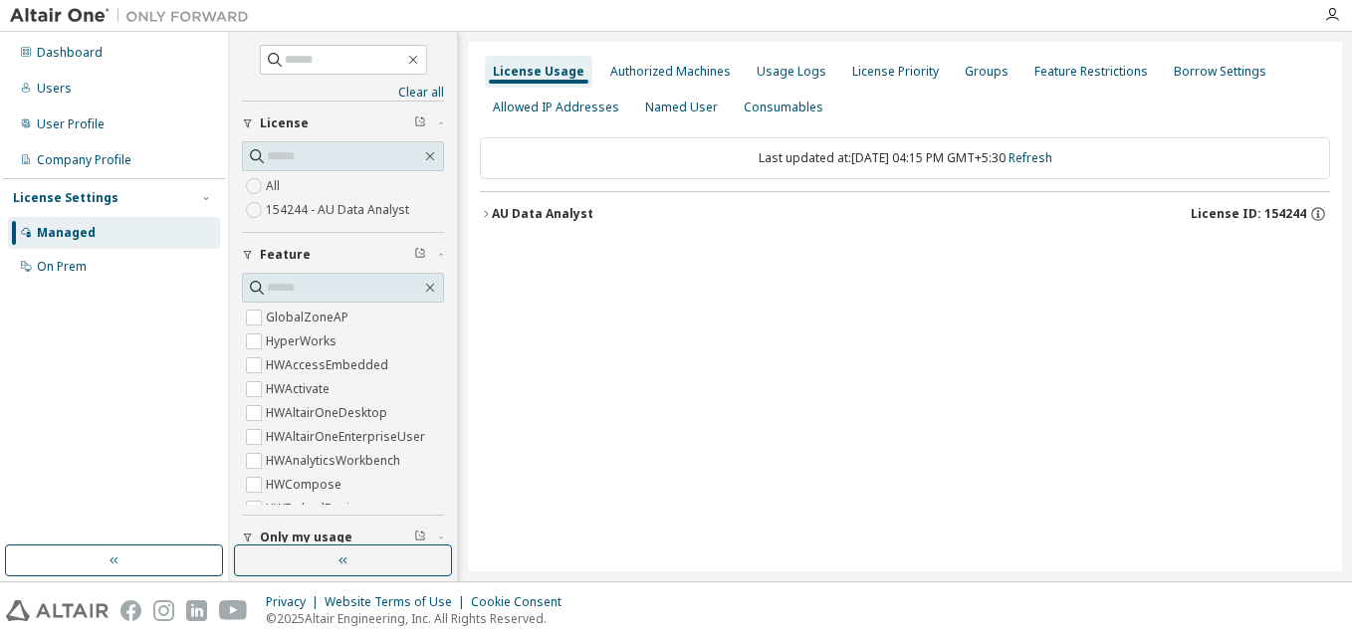
click at [485, 208] on icon "button" at bounding box center [486, 214] width 12 height 12
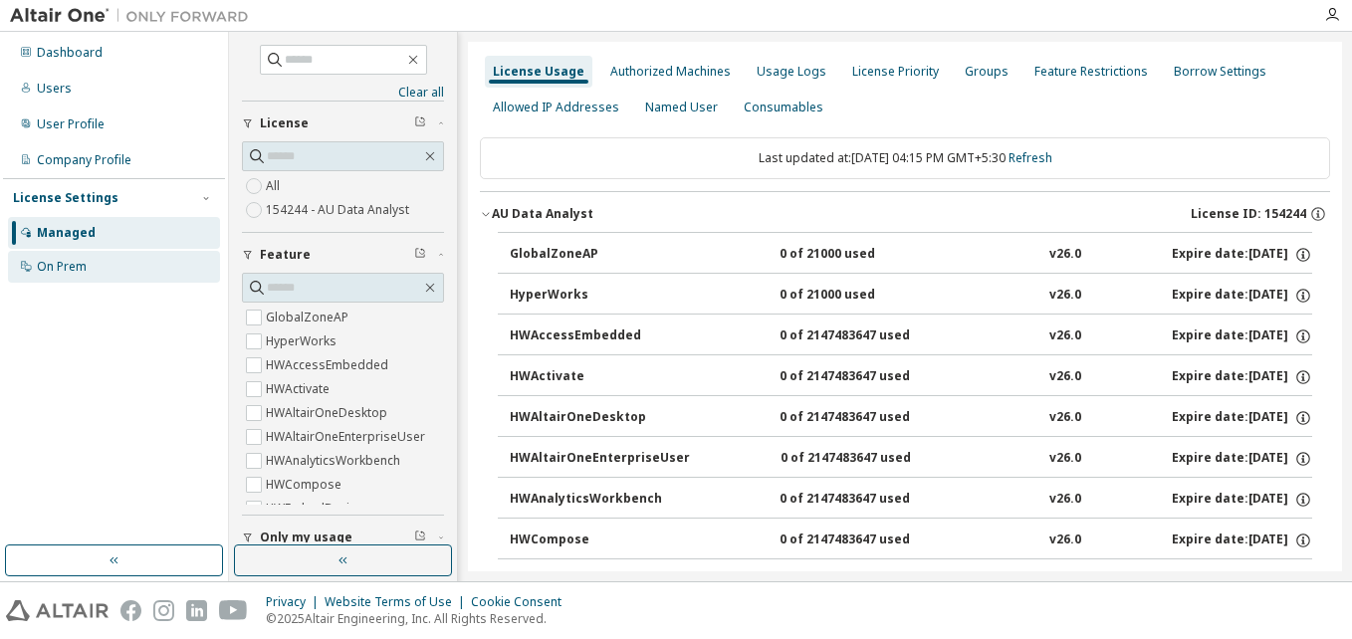
click at [88, 266] on div "On Prem" at bounding box center [114, 267] width 212 height 32
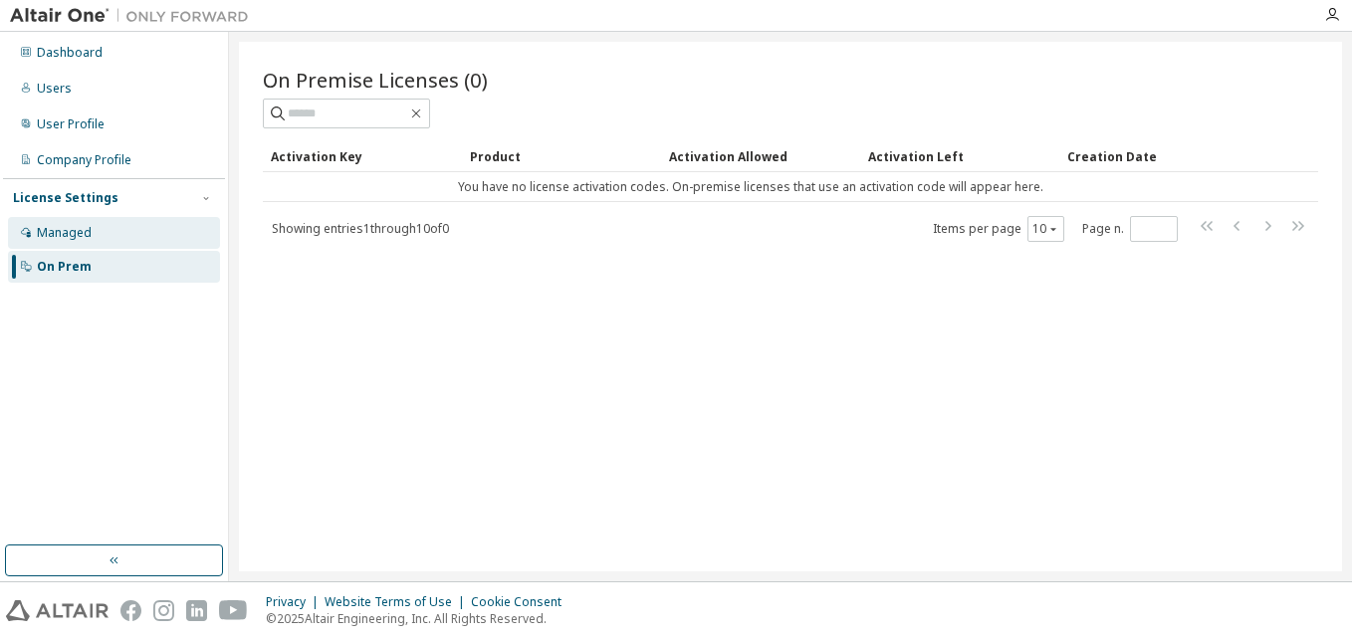
click at [32, 235] on div "Managed" at bounding box center [114, 233] width 212 height 32
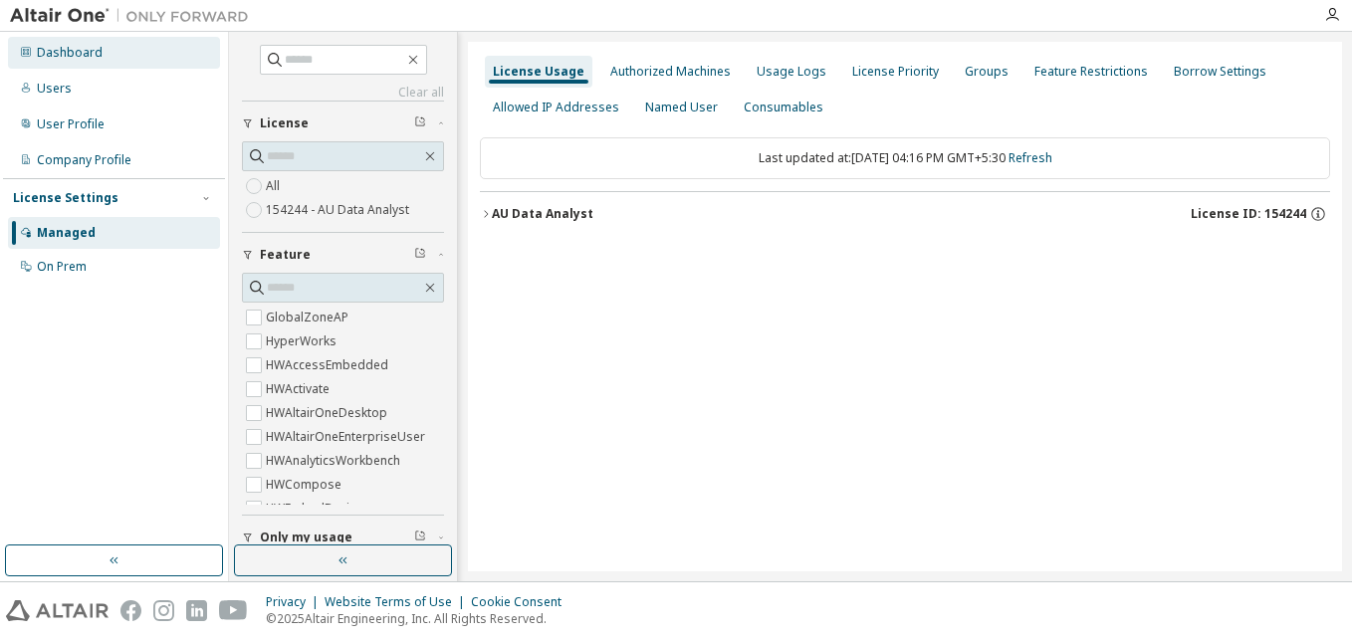
click at [65, 59] on div "Dashboard" at bounding box center [70, 53] width 66 height 16
